Goal: Transaction & Acquisition: Purchase product/service

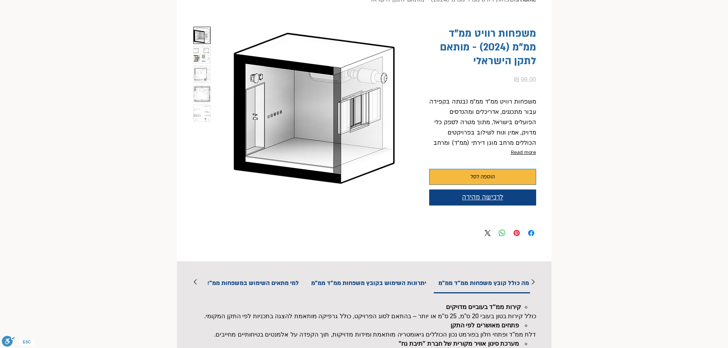
scroll to position [76, 0]
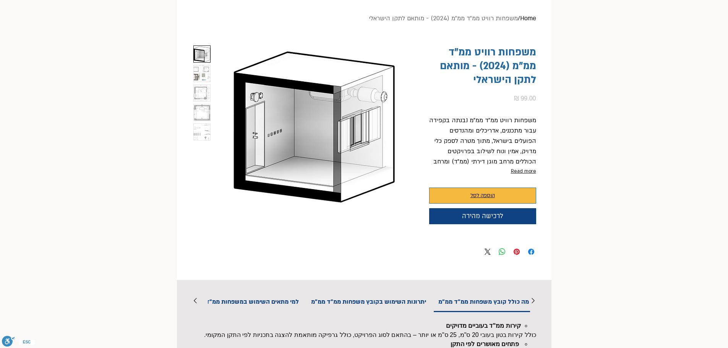
click at [488, 197] on span "הוספה לסל" at bounding box center [483, 195] width 24 height 9
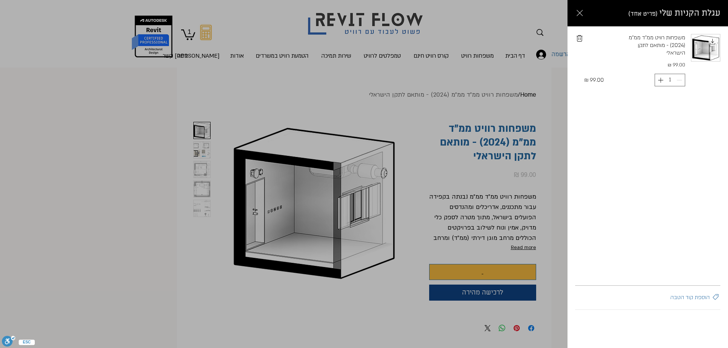
scroll to position [0, 0]
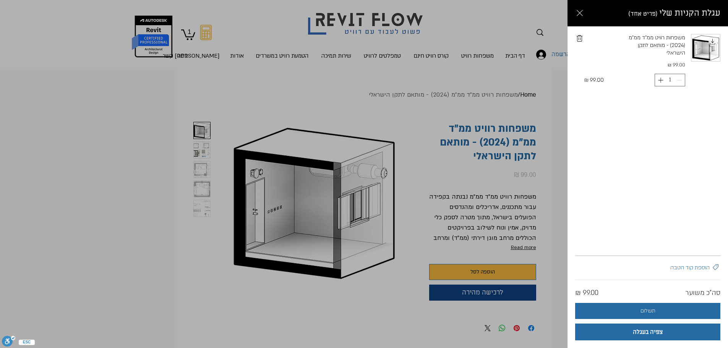
click at [477, 294] on div "Side Cart" at bounding box center [364, 174] width 728 height 348
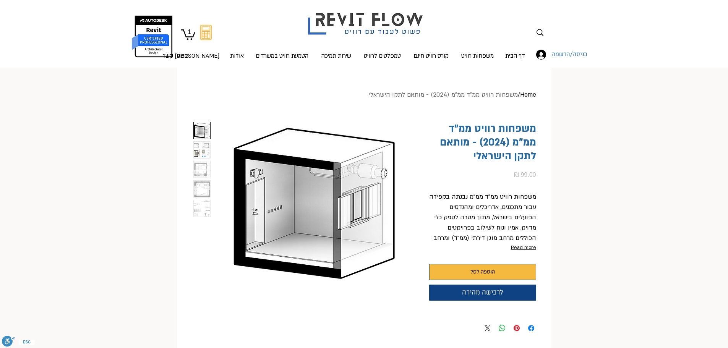
click at [189, 39] on icon "1" at bounding box center [188, 34] width 14 height 12
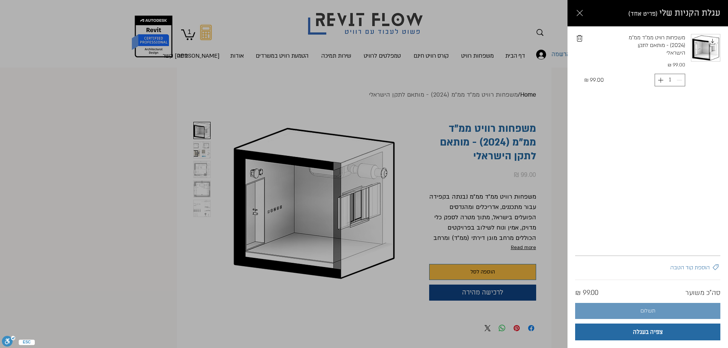
click at [647, 310] on span "תשלום" at bounding box center [648, 311] width 15 height 6
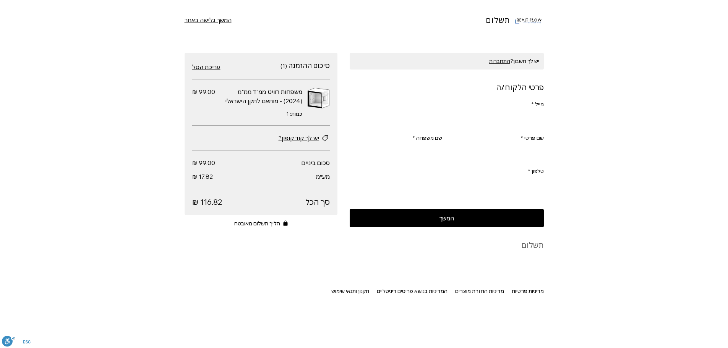
click at [521, 114] on input "מייל *" at bounding box center [449, 119] width 190 height 15
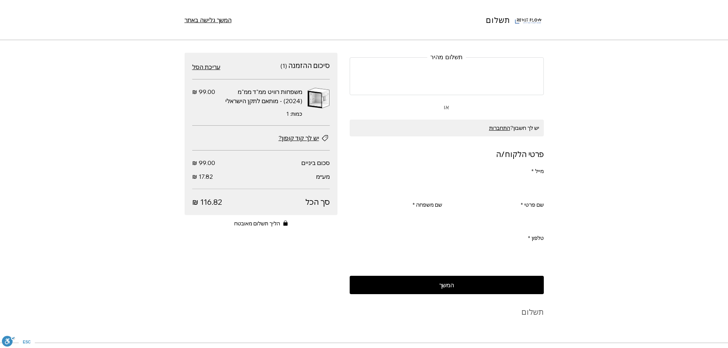
type input "ahuvatum@gmail.com"
type input "אהובה"
type input "טומין"
type input "0544537082"
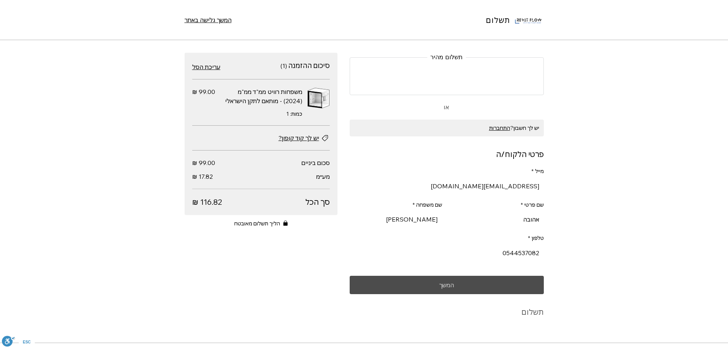
click at [447, 288] on span "המשך" at bounding box center [446, 285] width 15 height 6
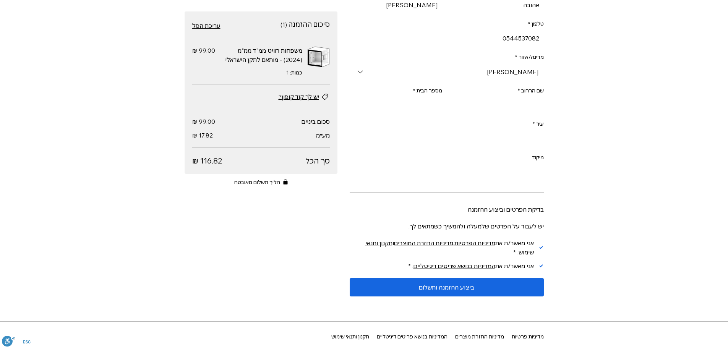
scroll to position [344, 0]
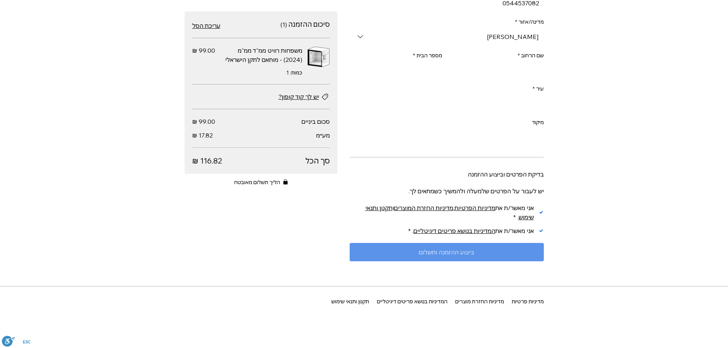
click at [465, 255] on span "ביצוע ההזמנה ותשלום" at bounding box center [446, 252] width 55 height 6
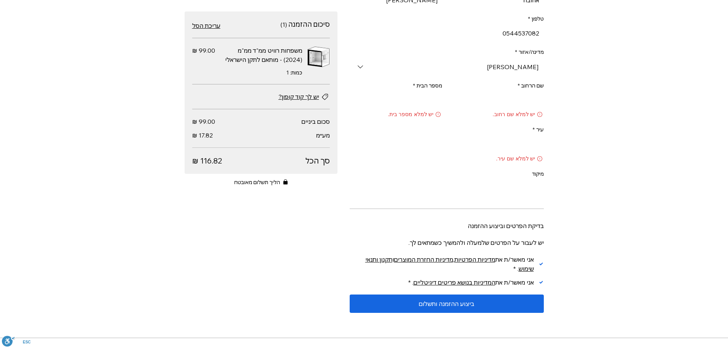
scroll to position [268, 0]
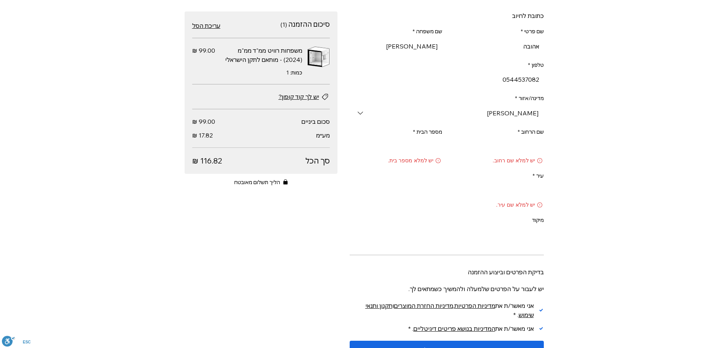
click at [530, 151] on input "שם הרחוב *" at bounding box center [498, 146] width 93 height 15
click at [529, 151] on input "שם הרחוב *" at bounding box center [498, 146] width 93 height 15
type input "עונות השנה 6"
click at [428, 145] on input "מספר הבית *" at bounding box center [398, 146] width 88 height 15
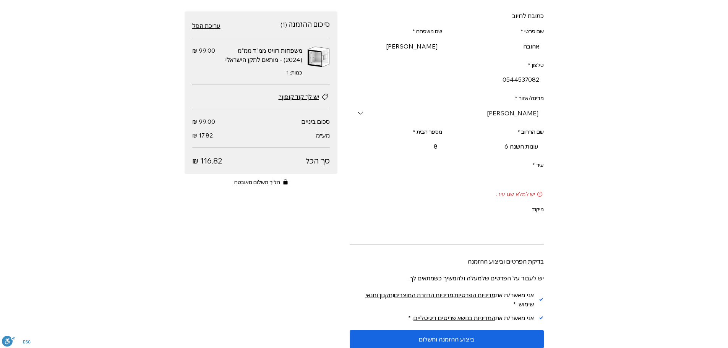
type input "8"
click at [483, 180] on input "עיר *" at bounding box center [449, 179] width 190 height 15
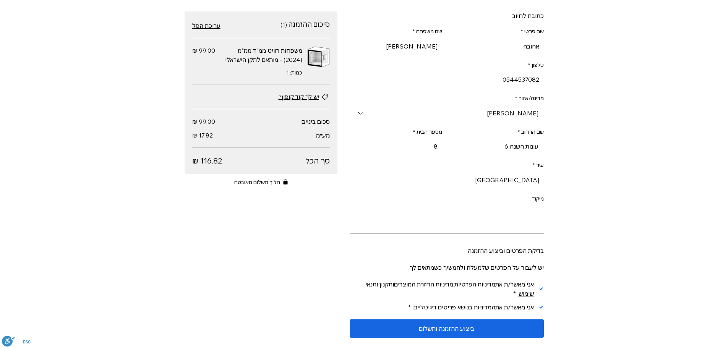
type input "אילת"
click at [510, 217] on input "מיקוד" at bounding box center [449, 213] width 190 height 15
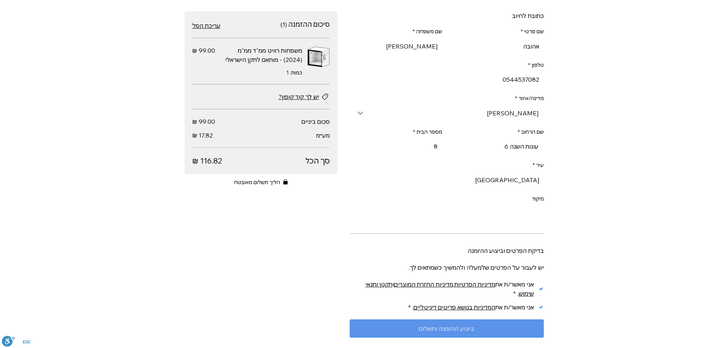
click at [458, 332] on span "ביצוע ההזמנה ותשלום" at bounding box center [446, 329] width 55 height 6
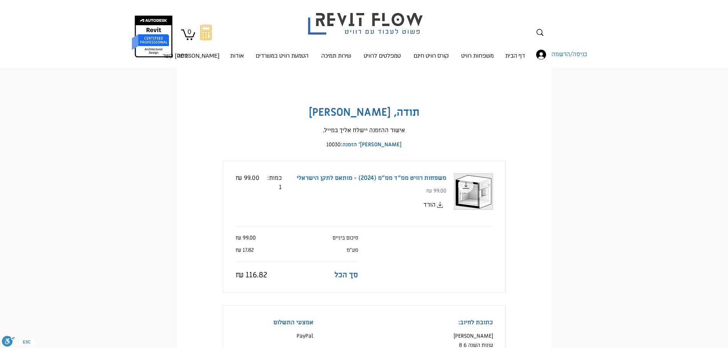
click at [438, 207] on icon "main content" at bounding box center [440, 204] width 9 height 9
click at [567, 54] on span "כניסה/הרשמה" at bounding box center [569, 55] width 41 height 10
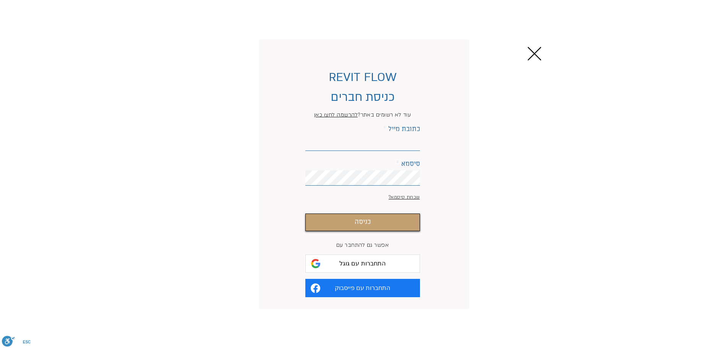
click at [333, 115] on span "להרשמה לחצו כאן" at bounding box center [336, 114] width 44 height 7
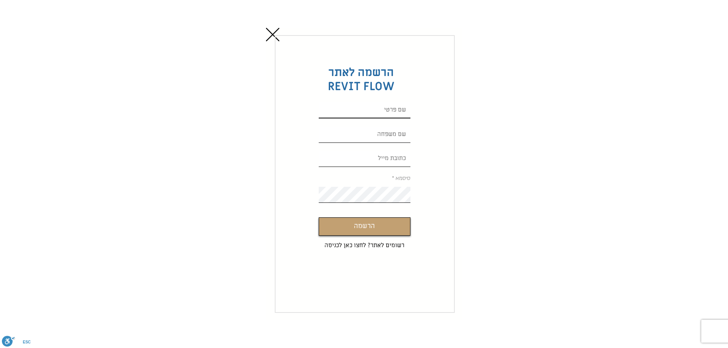
click at [400, 112] on input "Custom Signup" at bounding box center [365, 110] width 92 height 16
type input "אהובה"
type input "ahuvatum@gmail.com"
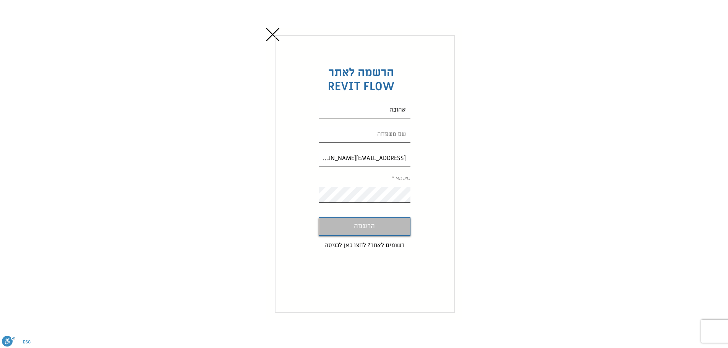
click at [360, 228] on span "הרשמה" at bounding box center [364, 226] width 21 height 11
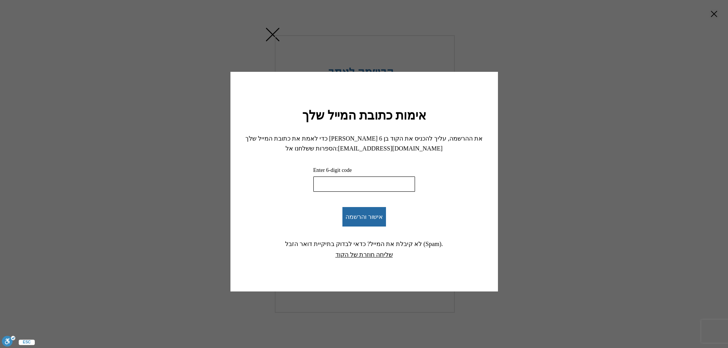
click at [344, 181] on input "Enter 6-digit code" at bounding box center [365, 184] width 102 height 15
type input "23"
click at [358, 257] on button "שליחה חוזרת של הקוד" at bounding box center [364, 254] width 57 height 11
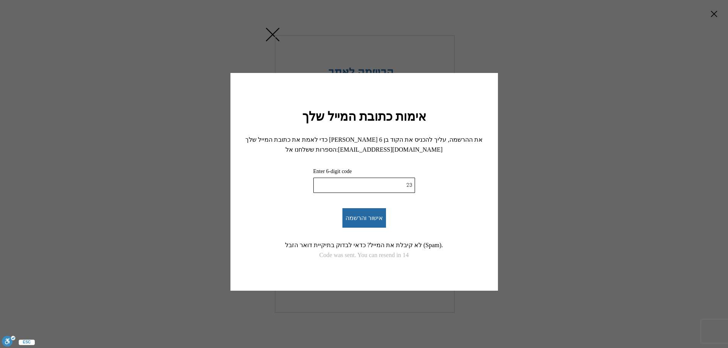
drag, startPoint x: 408, startPoint y: 188, endPoint x: 449, endPoint y: 182, distance: 41.6
click at [449, 182] on div "Enter 6-digit code 23 אישור והרשמה לא קיבלת את המייל? כדאי לבדוק בתיקיית דואר ה…" at bounding box center [364, 208] width 243 height 106
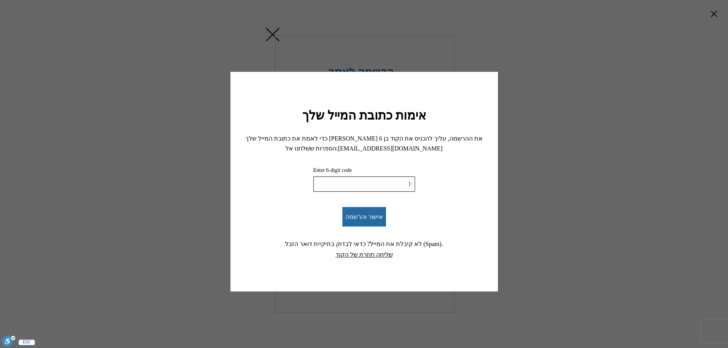
type input "-1"
click at [316, 189] on input "-1" at bounding box center [365, 184] width 102 height 15
click at [371, 179] on input "-1" at bounding box center [365, 184] width 102 height 15
type input "234001"
click at [369, 220] on button "אישור והרשמה" at bounding box center [365, 217] width 44 height 20
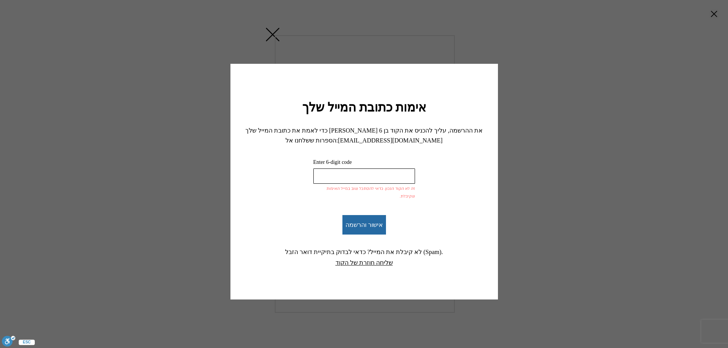
click at [327, 180] on input "Enter 6-digit code" at bounding box center [365, 176] width 102 height 15
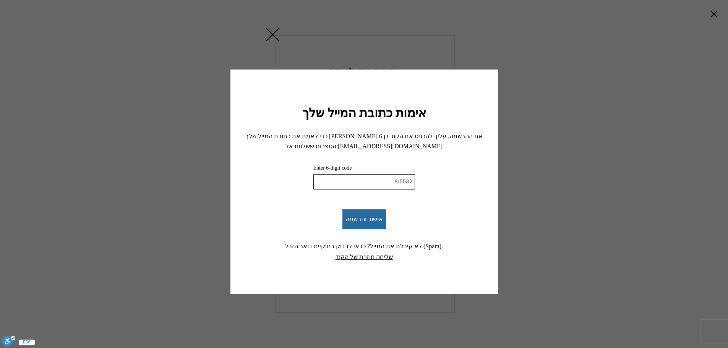
type input "815582"
click at [373, 218] on span "אישור והרשמה" at bounding box center [364, 219] width 37 height 7
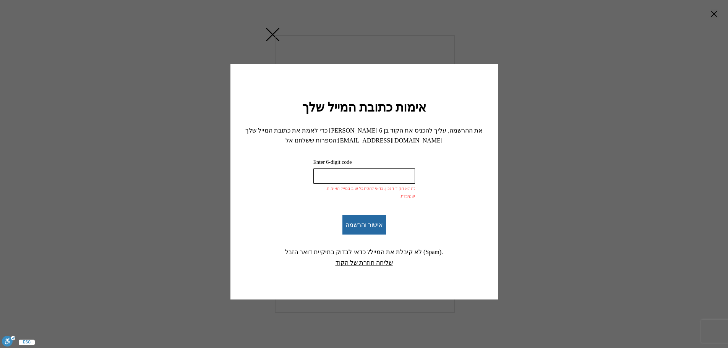
click at [337, 184] on input "Enter 6-digit code" at bounding box center [365, 176] width 102 height 15
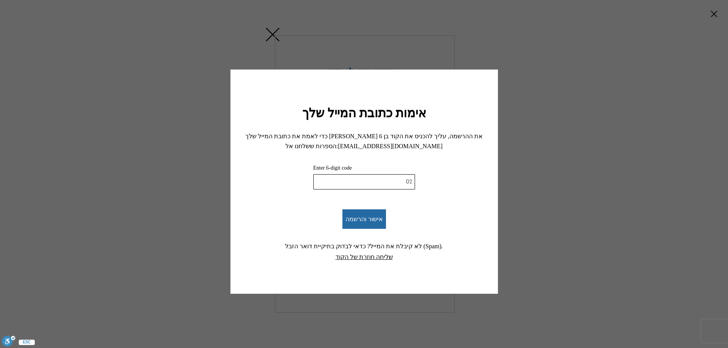
type input "0"
type input "815582"
click at [365, 221] on span "אישור והרשמה" at bounding box center [364, 219] width 37 height 7
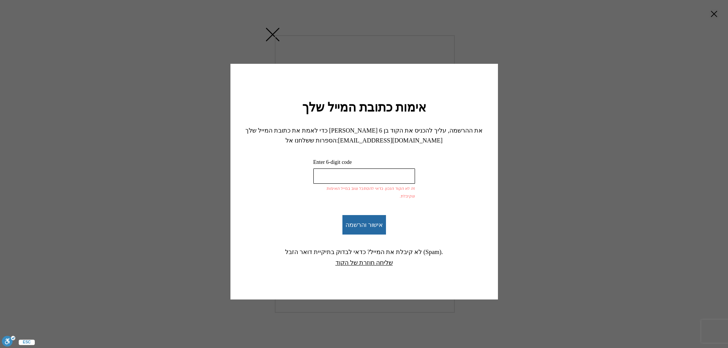
drag, startPoint x: 362, startPoint y: 220, endPoint x: 378, endPoint y: 194, distance: 30.4
click at [363, 221] on span "אישור והרשמה" at bounding box center [364, 224] width 37 height 7
click at [372, 181] on input "Enter 6-digit code" at bounding box center [365, 176] width 102 height 15
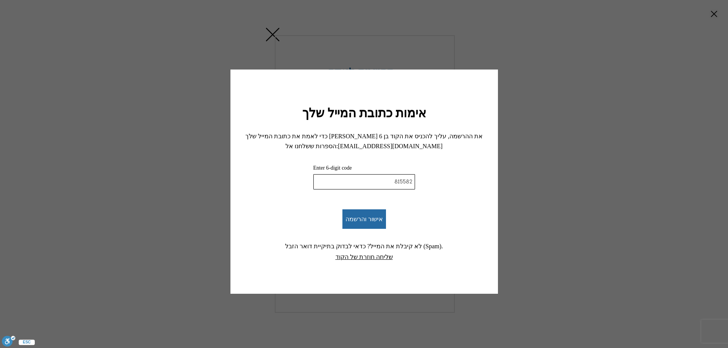
type input "815582"
click at [374, 224] on button "אישור והרשמה" at bounding box center [365, 220] width 44 height 20
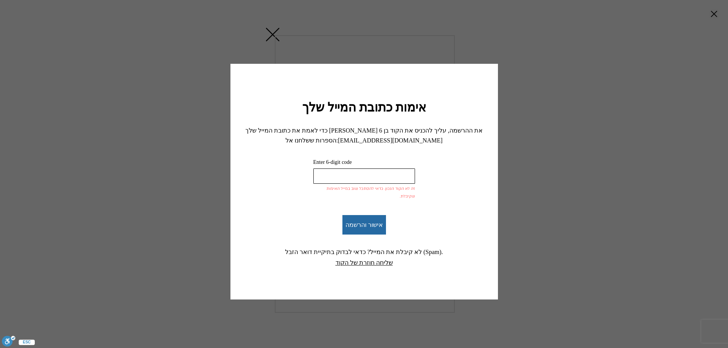
scroll to position [76, 0]
click at [356, 259] on button "שליחה חוזרת של הקוד" at bounding box center [364, 262] width 57 height 11
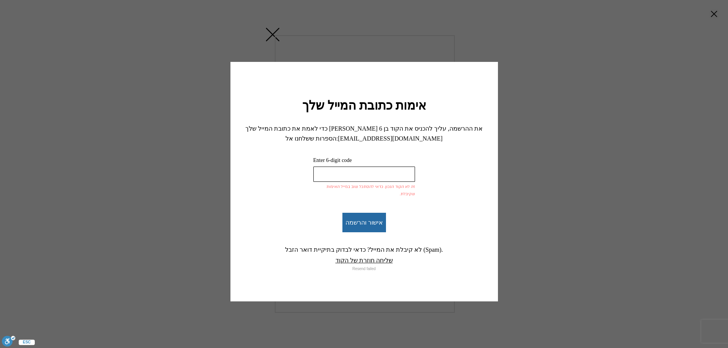
click at [387, 174] on input "Enter 6-digit code" at bounding box center [365, 174] width 102 height 15
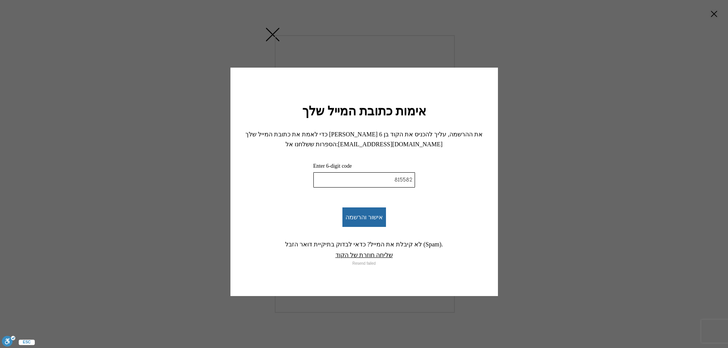
type input "815582"
click at [375, 217] on span "אישור והרשמה" at bounding box center [364, 217] width 37 height 7
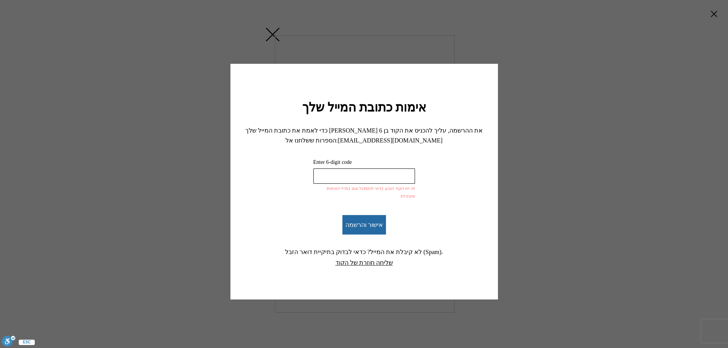
click at [272, 37] on div "אימות כתובת המייל שלך כדי לאמת את כתובת המייל שלך ולסיים את ההרשמה, עליך להכניס…" at bounding box center [364, 174] width 728 height 348
click at [268, 138] on div "כדי לאמת את כתובת המייל שלך ולסיים את ההרשמה, עליך להכניס את הקוד בן 6 הספרות ש…" at bounding box center [364, 136] width 243 height 20
click at [384, 146] on div "כדי לאמת את כתובת המייל שלך ולסיים את ההרשמה, עליך להכניס את הקוד בן 6 הספרות ש…" at bounding box center [364, 136] width 243 height 20
click at [373, 226] on button "אישור והרשמה" at bounding box center [365, 225] width 44 height 20
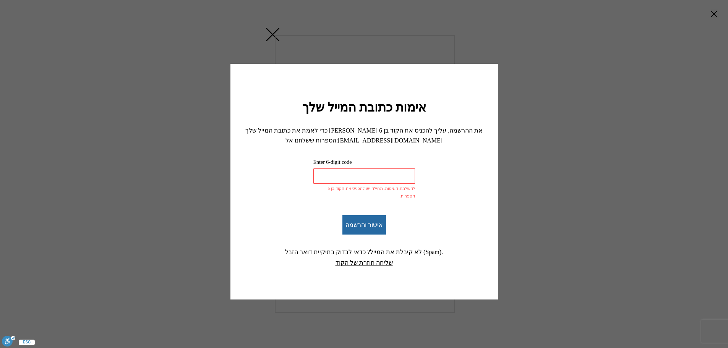
click at [421, 226] on div "Enter 6-digit code להשלמת האימות, תחילה יש להכניס את הקוד בן 6 הספרות. אישור וה…" at bounding box center [364, 207] width 243 height 123
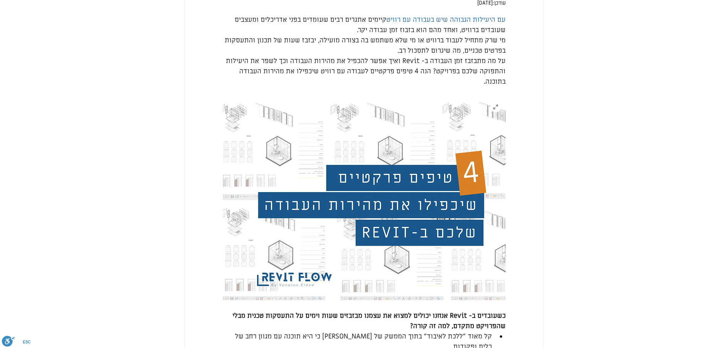
scroll to position [153, 0]
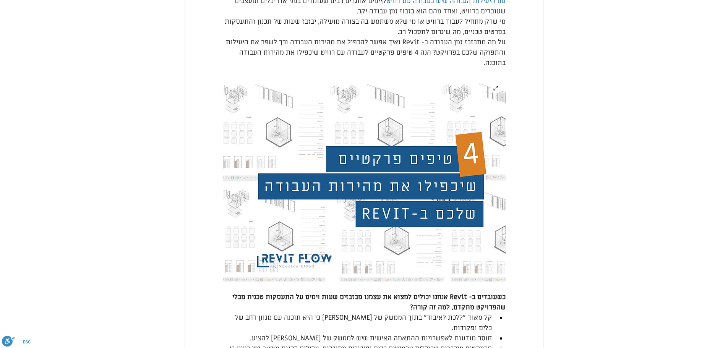
click at [410, 193] on img "main content" at bounding box center [364, 180] width 283 height 204
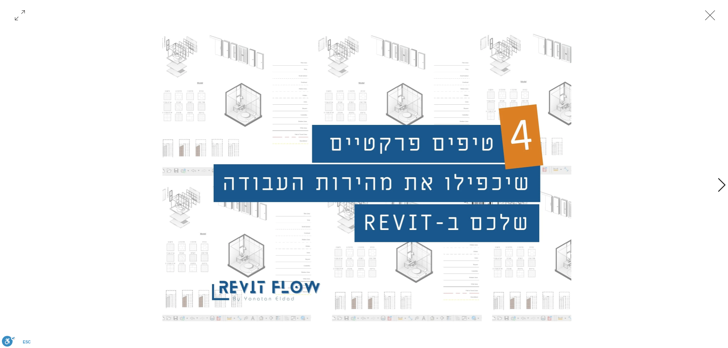
scroll to position [229, 0]
click at [455, 136] on img "Gallery with 7 items" at bounding box center [368, 174] width 410 height 295
click at [719, 184] on icon "Next Item" at bounding box center [722, 185] width 9 height 15
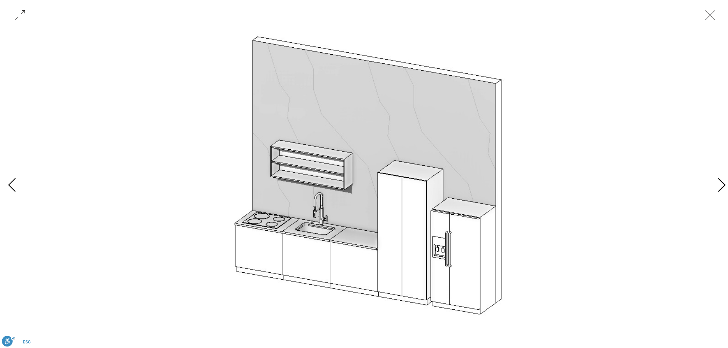
click at [719, 184] on icon "Next Item" at bounding box center [722, 185] width 9 height 15
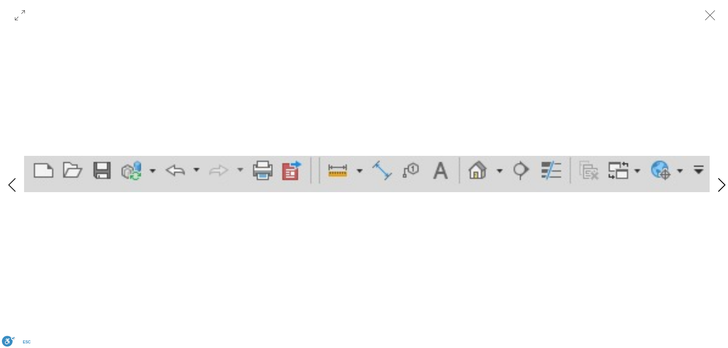
click at [719, 184] on icon "Next Item" at bounding box center [722, 185] width 9 height 15
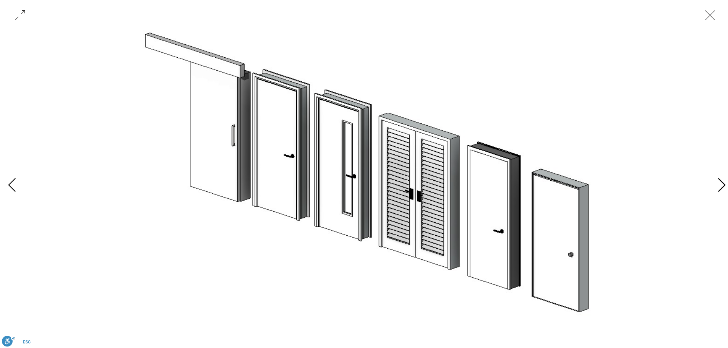
click at [719, 184] on icon "Next Item" at bounding box center [722, 185] width 9 height 15
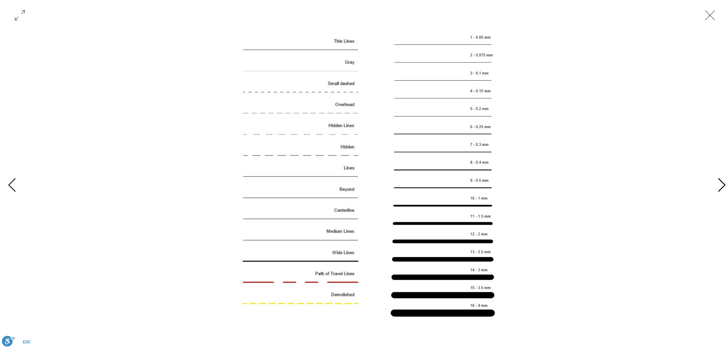
click at [719, 184] on icon "Next Item" at bounding box center [722, 185] width 9 height 15
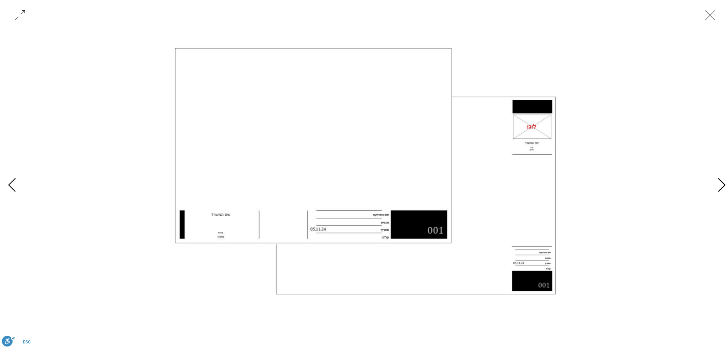
click at [719, 184] on icon "Next Item" at bounding box center [722, 185] width 9 height 15
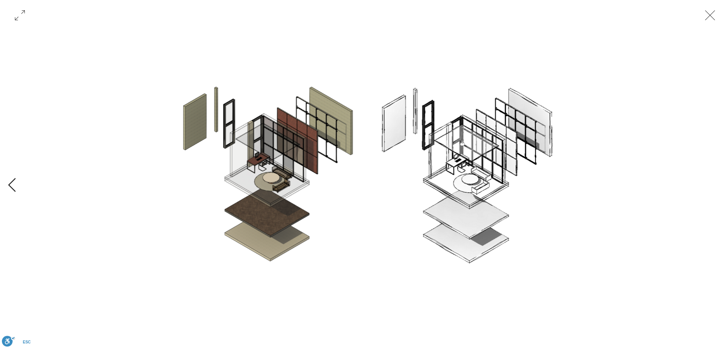
click at [717, 186] on div "Gallery with 7 items" at bounding box center [367, 186] width 734 height 318
click at [709, 188] on div "Gallery with 7 items" at bounding box center [367, 174] width 686 height 295
click at [14, 190] on icon "Previous Item" at bounding box center [12, 185] width 8 height 14
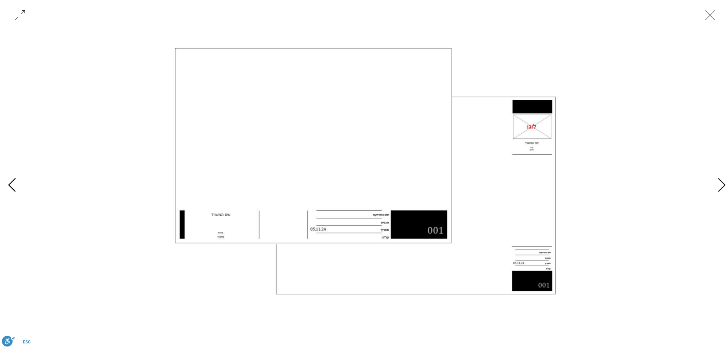
click at [14, 189] on icon "Previous Item" at bounding box center [12, 185] width 9 height 15
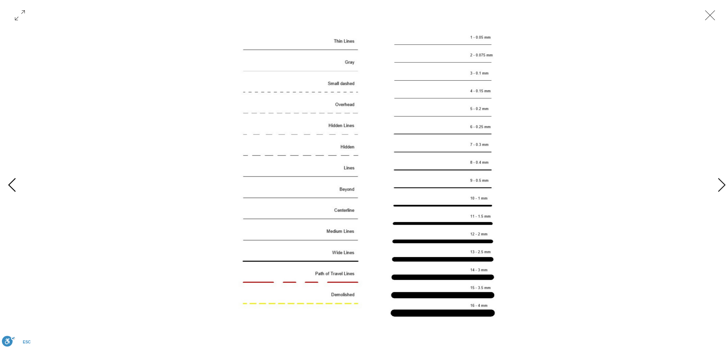
scroll to position [0, 2744]
click at [14, 189] on icon "Previous Item" at bounding box center [12, 185] width 9 height 15
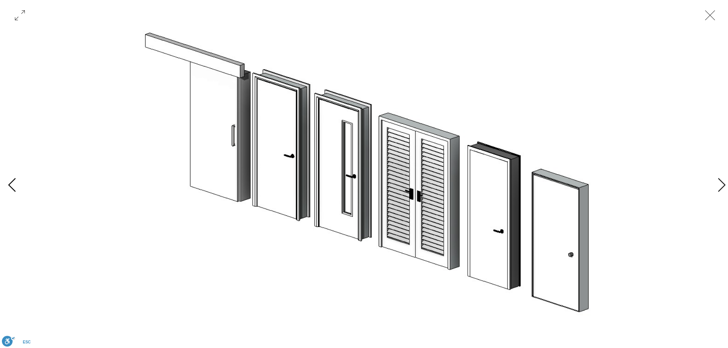
scroll to position [0, 2058]
click at [13, 189] on icon "Previous Item" at bounding box center [12, 185] width 9 height 15
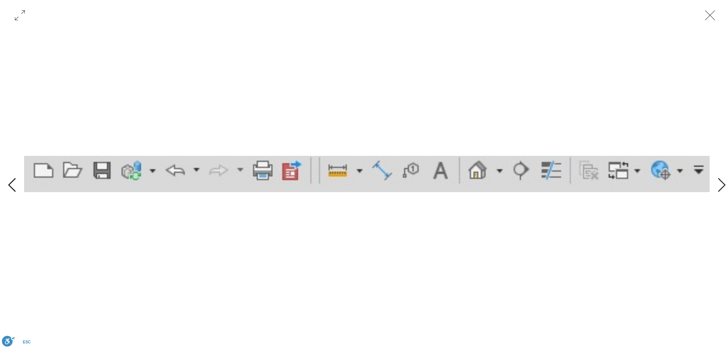
click at [13, 189] on icon "Previous Item" at bounding box center [12, 185] width 9 height 15
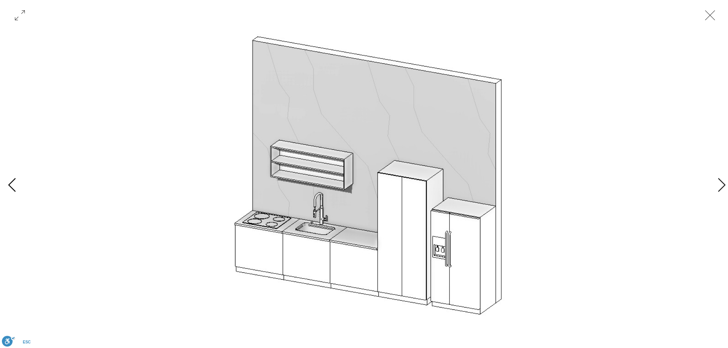
click at [13, 189] on icon "Previous Item" at bounding box center [12, 185] width 9 height 15
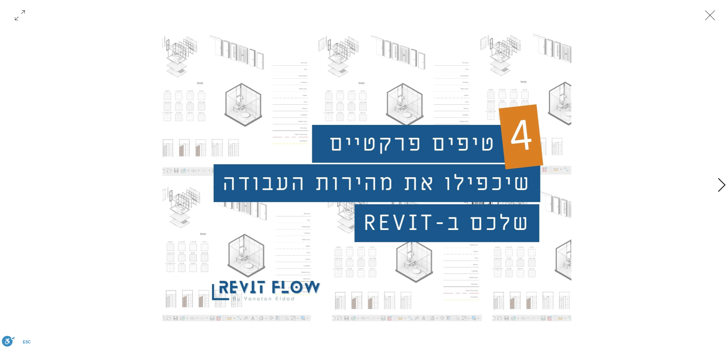
scroll to position [0, 0]
click at [389, 169] on img "Gallery with 7 items" at bounding box center [368, 174] width 410 height 295
click at [702, 16] on icon "סגירה" at bounding box center [710, 15] width 23 height 23
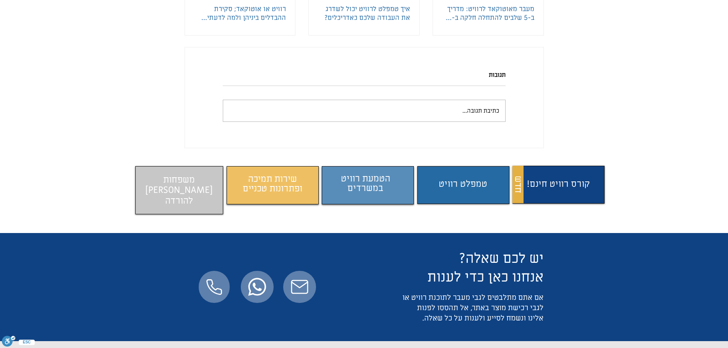
scroll to position [2782, 0]
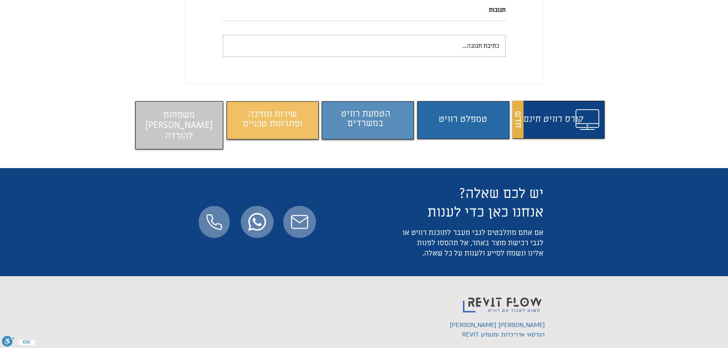
click at [528, 135] on span "התוכן משתנה כשעוברים עם העכבר" at bounding box center [559, 119] width 88 height 31
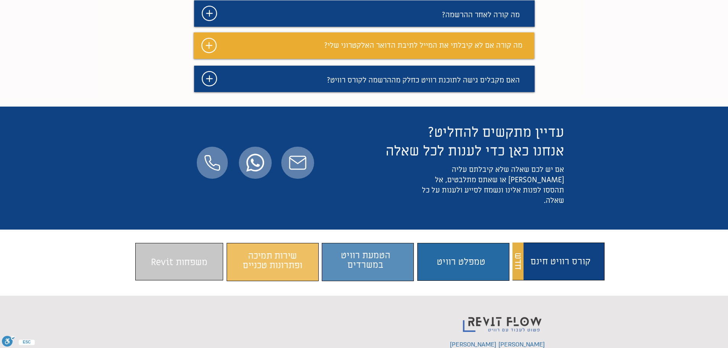
scroll to position [2075, 0]
